Goal: Find specific page/section: Find specific page/section

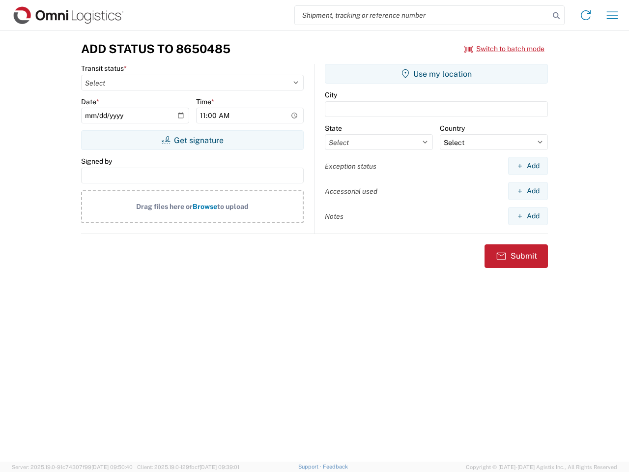
click at [422, 15] on input "search" at bounding box center [422, 15] width 255 height 19
click at [556, 16] on icon at bounding box center [556, 16] width 14 height 14
click at [586, 15] on icon at bounding box center [586, 15] width 16 height 16
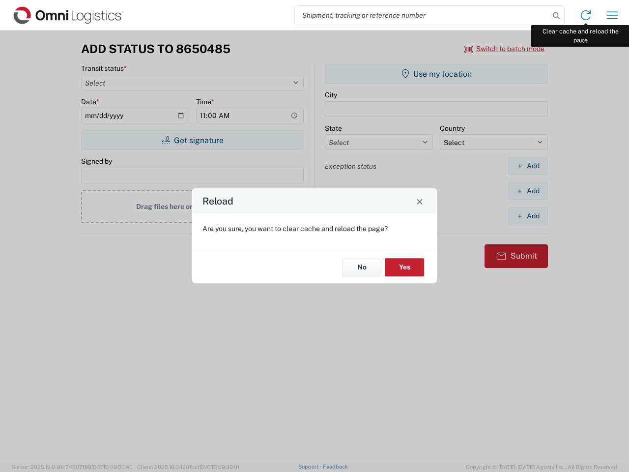
click at [612, 15] on div "Reload Are you sure, you want to clear cache and reload the page? No Yes" at bounding box center [314, 236] width 629 height 472
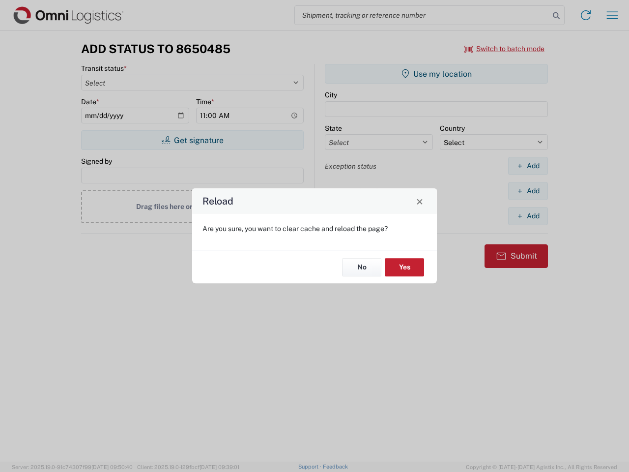
click at [505, 49] on div "Reload Are you sure, you want to clear cache and reload the page? No Yes" at bounding box center [314, 236] width 629 height 472
click at [192, 140] on div "Reload Are you sure, you want to clear cache and reload the page? No Yes" at bounding box center [314, 236] width 629 height 472
click at [436, 74] on div "Reload Are you sure, you want to clear cache and reload the page? No Yes" at bounding box center [314, 236] width 629 height 472
click at [528, 166] on div "Reload Are you sure, you want to clear cache and reload the page? No Yes" at bounding box center [314, 236] width 629 height 472
click at [528, 191] on div "Reload Are you sure, you want to clear cache and reload the page? No Yes" at bounding box center [314, 236] width 629 height 472
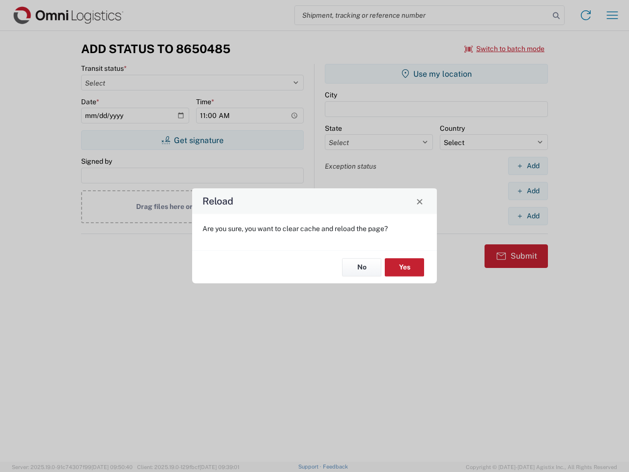
click at [528, 216] on div "Reload Are you sure, you want to clear cache and reload the page? No Yes" at bounding box center [314, 236] width 629 height 472
